Goal: Transaction & Acquisition: Purchase product/service

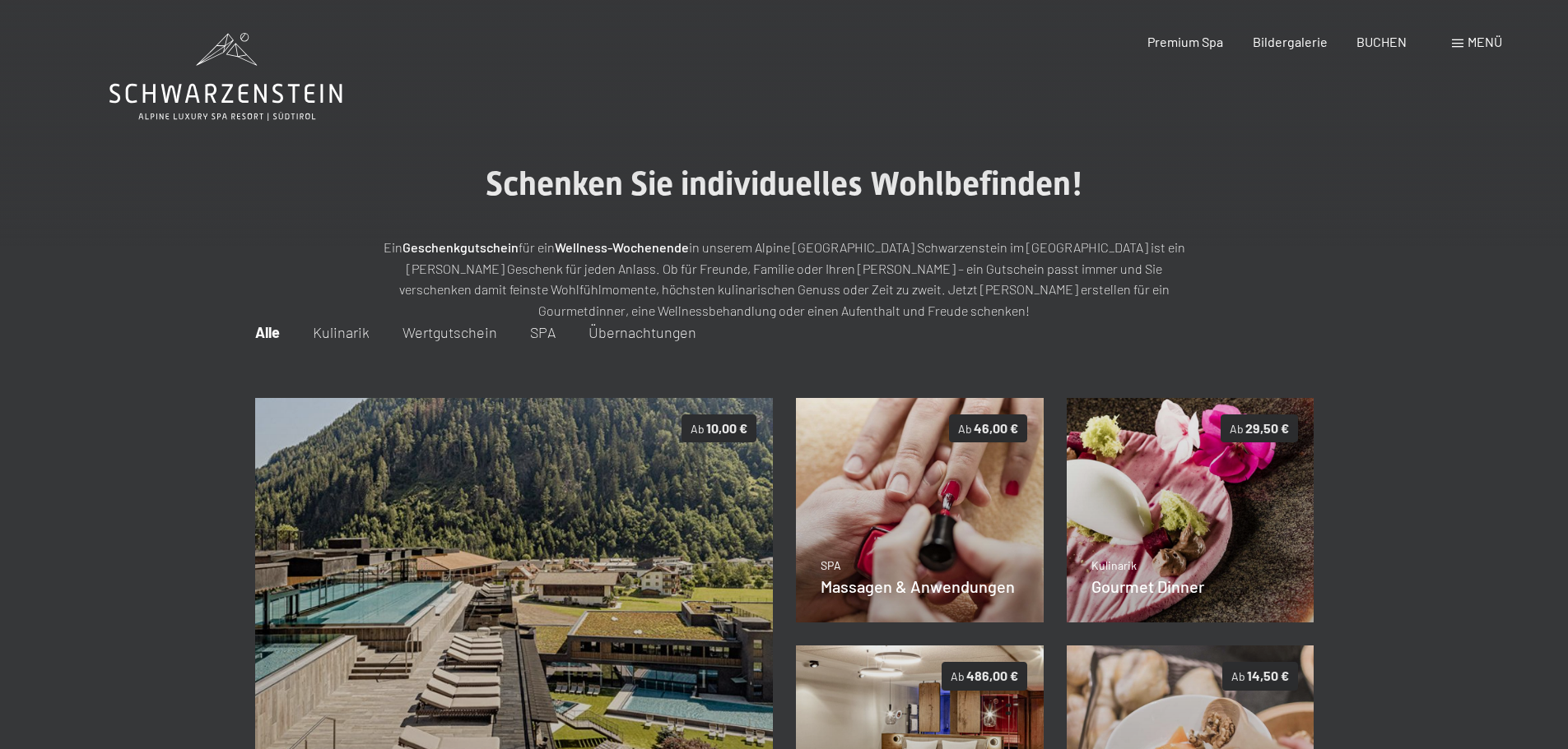
click at [1481, 37] on span "Menü" at bounding box center [1484, 41] width 35 height 16
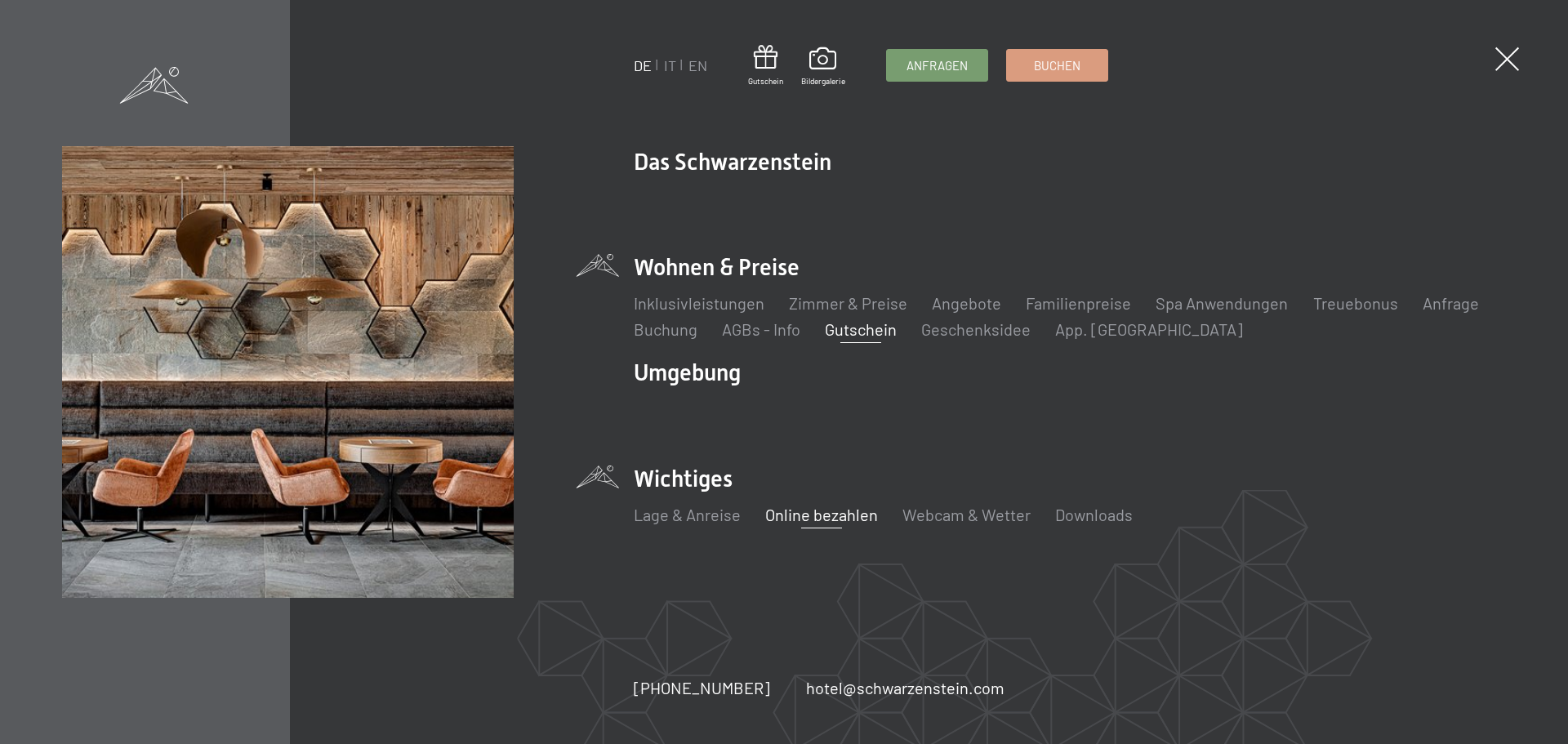
click at [804, 516] on link "Online bezahlen" at bounding box center [821, 515] width 113 height 20
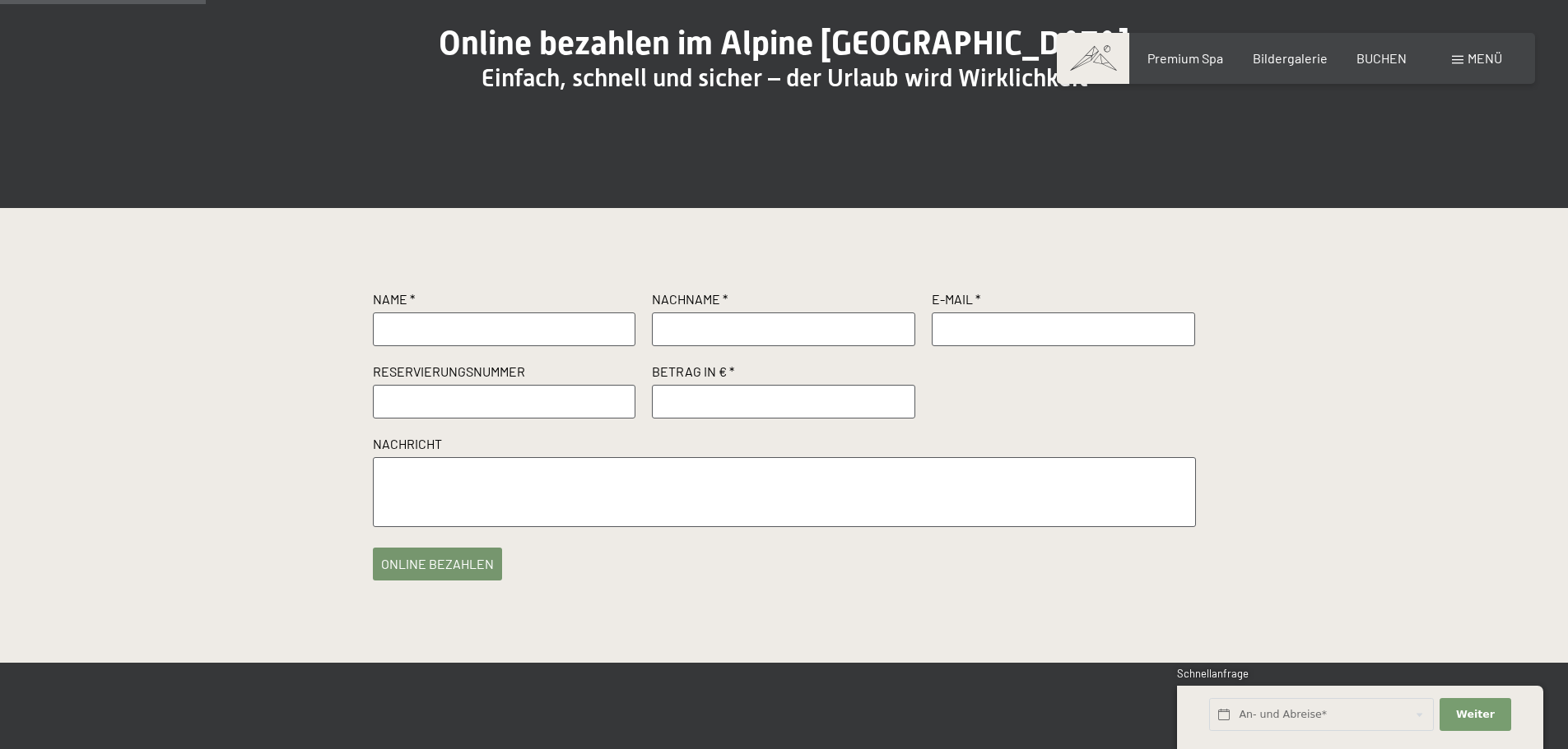
scroll to position [247, 0]
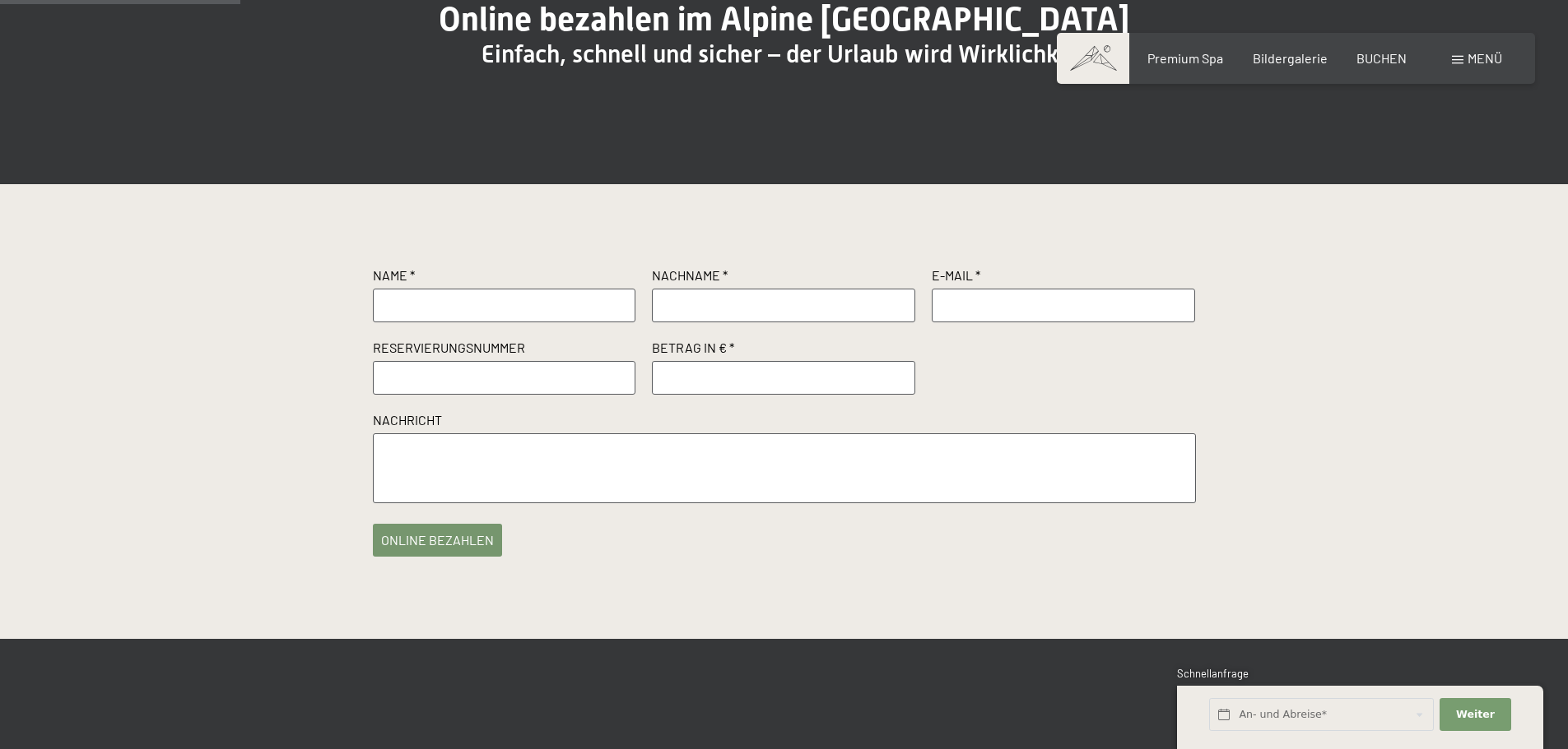
click at [431, 483] on textarea at bounding box center [785, 468] width 823 height 70
click at [422, 322] on input "text" at bounding box center [505, 305] width 264 height 33
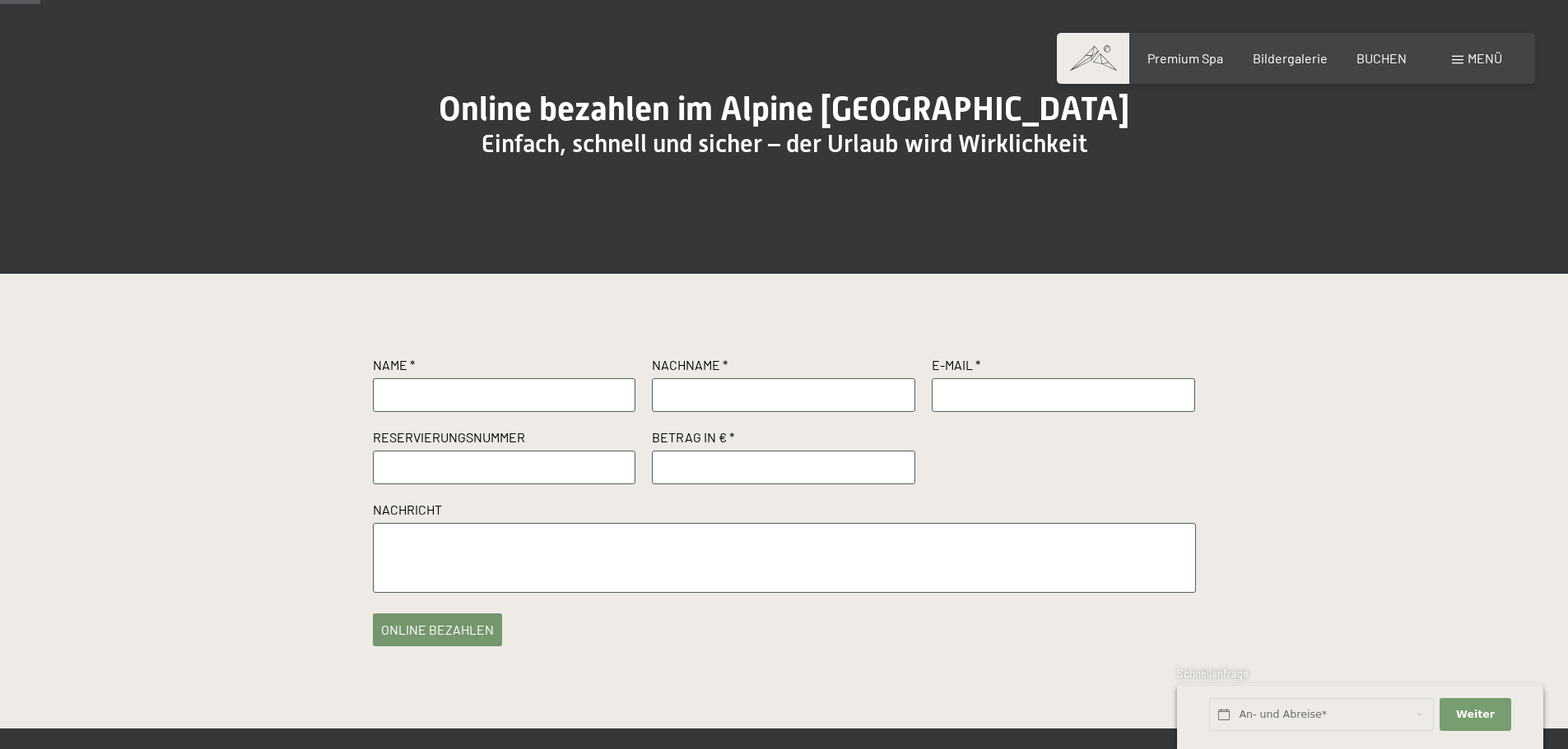
scroll to position [165, 0]
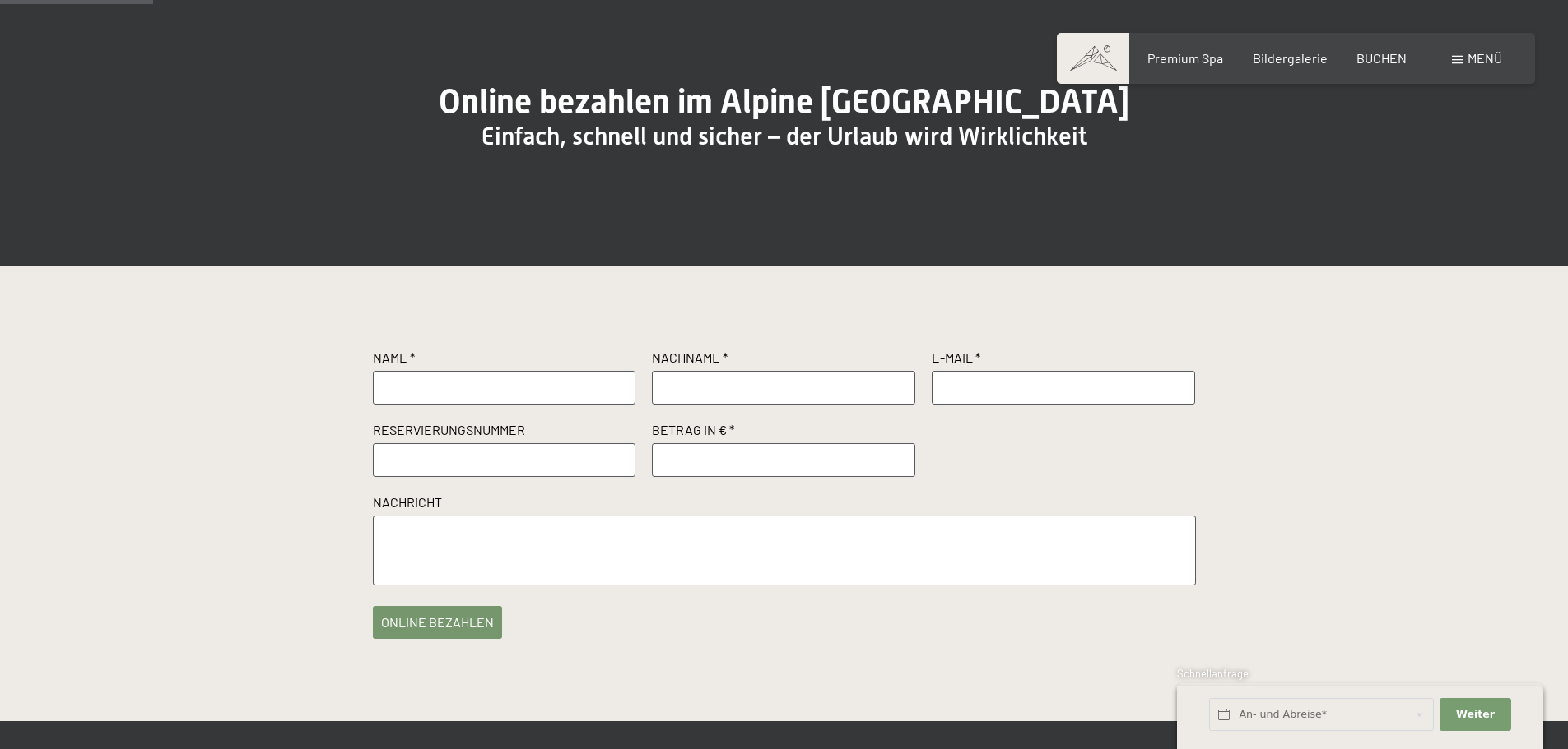
click at [513, 404] on input "text" at bounding box center [505, 387] width 264 height 33
click at [972, 404] on input "text" at bounding box center [1063, 387] width 264 height 33
click at [575, 404] on input "text" at bounding box center [505, 387] width 264 height 33
